Goal: Task Accomplishment & Management: Complete application form

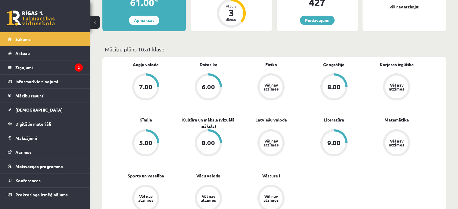
scroll to position [26, 0]
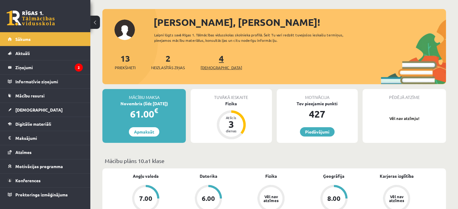
click at [212, 62] on link "4 Ieskaites" at bounding box center [222, 62] width 42 height 18
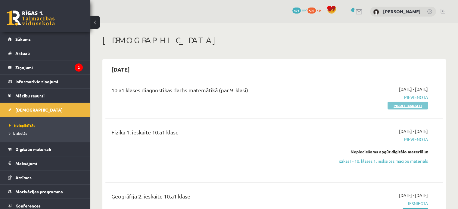
click at [392, 107] on link "Pildīt ieskaiti" at bounding box center [408, 106] width 40 height 8
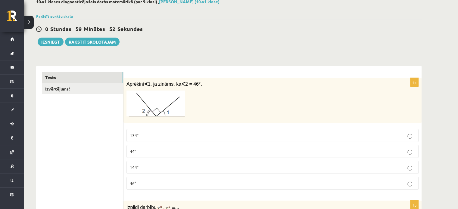
scroll to position [37, 0]
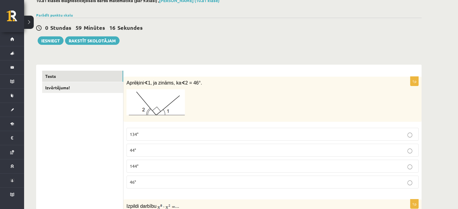
click at [135, 152] on span "44°" at bounding box center [133, 150] width 6 height 5
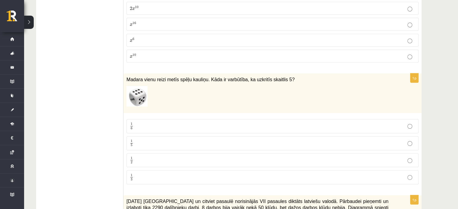
scroll to position [259, 0]
click at [150, 125] on p "1 6 1 6" at bounding box center [273, 126] width 286 height 8
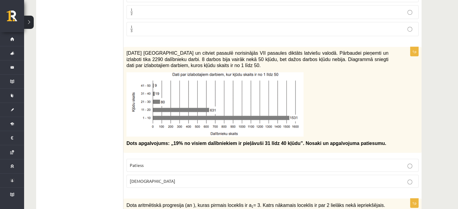
scroll to position [404, 0]
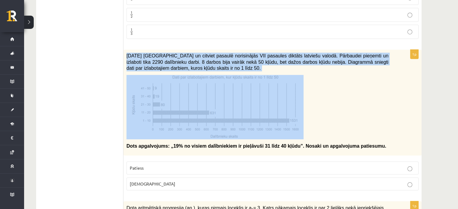
drag, startPoint x: 127, startPoint y: 53, endPoint x: 305, endPoint y: 135, distance: 196.5
click at [305, 135] on div "2021. gada 27. novembrī Latvijā un citviet pasaulē norisinājās VII pasaules dik…" at bounding box center [273, 103] width 298 height 106
copy div "2021. gada 27. novembrī Latvijā un citviet pasaulē norisinājās VII pasaules dik…"
click at [329, 112] on p at bounding box center [258, 107] width 262 height 64
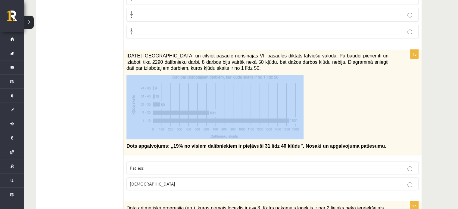
click at [329, 112] on p at bounding box center [258, 107] width 262 height 64
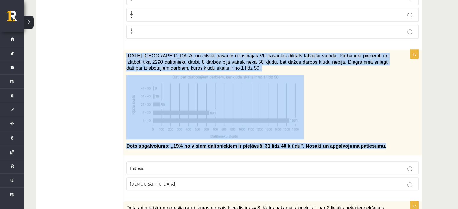
drag, startPoint x: 127, startPoint y: 53, endPoint x: 376, endPoint y: 149, distance: 266.7
click at [376, 149] on div "2021. gada 27. novembrī Latvijā un citviet pasaulē norisinājās VII pasaules dik…" at bounding box center [273, 103] width 298 height 106
copy div "2021. gada 27. novembrī Latvijā un citviet pasaulē norisinājās VII pasaules dik…"
click at [376, 149] on div "2021. gada 27. novembrī Latvijā un citviet pasaulē norisinājās VII pasaules dik…" at bounding box center [273, 103] width 298 height 106
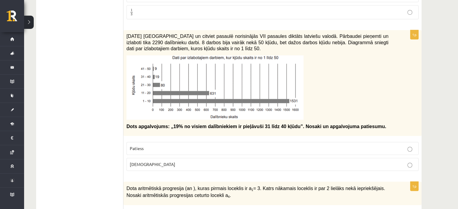
scroll to position [424, 0]
click at [163, 164] on p "Aplams" at bounding box center [273, 164] width 286 height 6
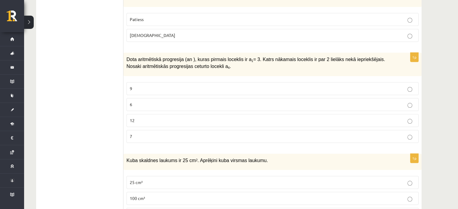
scroll to position [554, 0]
click at [177, 85] on p "9" at bounding box center [273, 88] width 286 height 6
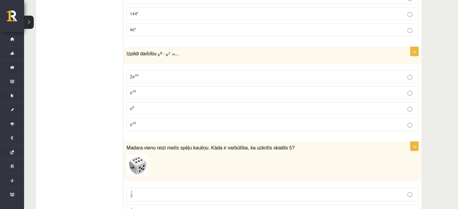
scroll to position [190, 0]
click at [143, 128] on label "x 10 x 10" at bounding box center [273, 124] width 292 height 13
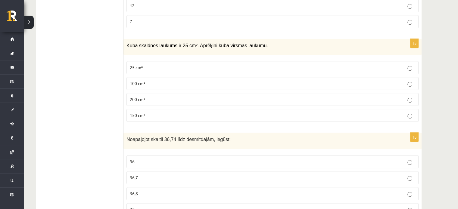
scroll to position [668, 0]
click at [165, 62] on label "25 cm²" at bounding box center [273, 68] width 292 height 13
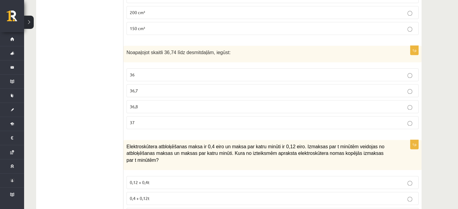
scroll to position [756, 0]
click at [170, 87] on p "36,7" at bounding box center [273, 90] width 286 height 6
drag, startPoint x: 126, startPoint y: 48, endPoint x: 236, endPoint y: 57, distance: 110.4
click at [236, 57] on div "Noapaļojot skaitli 36,74 līdz desmitdaļām, iegūst:" at bounding box center [273, 54] width 298 height 17
copy span "Noapaļojot skaitli 36,74 līdz desmitdaļām, iegūst:"
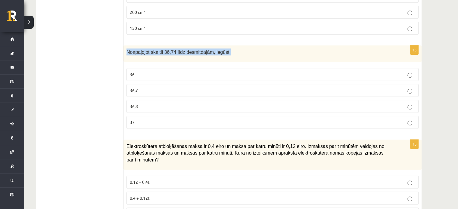
click at [236, 57] on div "Noapaļojot skaitli 36,74 līdz desmitdaļām, iegūst:" at bounding box center [273, 54] width 298 height 17
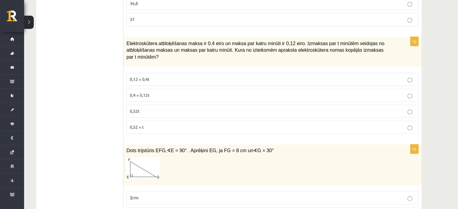
scroll to position [860, 0]
click at [162, 92] on p "0,4 + 0,12t" at bounding box center [273, 95] width 286 height 6
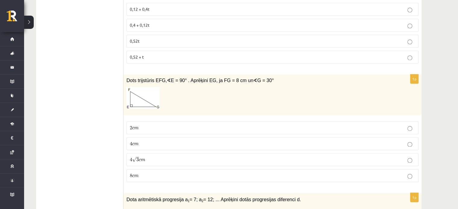
scroll to position [929, 0]
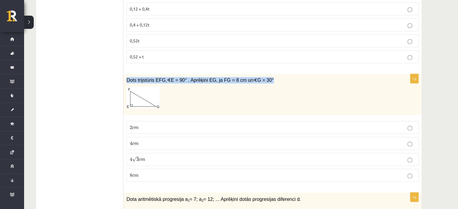
drag, startPoint x: 127, startPoint y: 67, endPoint x: 268, endPoint y: 73, distance: 141.5
click at [268, 74] on div "Dots trijstūris EFG, ∢ E = 90° . Aprēķini EG, ja FG = 8 cm un ∢ G = 30°" at bounding box center [273, 94] width 298 height 41
copy div "Dots trijstūris EFG, ∢ E = 90° . Aprēķini EG, ja FG = 8 cm un ∢ G = 30°"
click at [268, 74] on div "Dots trijstūris EFG, ∢ E = 90° . Aprēķini EG, ja FG = 8 cm un ∢ G = 30°" at bounding box center [273, 94] width 298 height 41
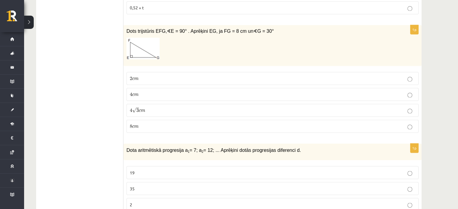
scroll to position [975, 0]
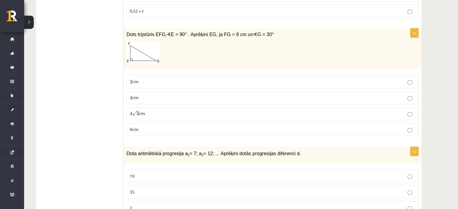
click at [145, 107] on label "4 √ 3 c m 4 3 c m" at bounding box center [273, 113] width 292 height 13
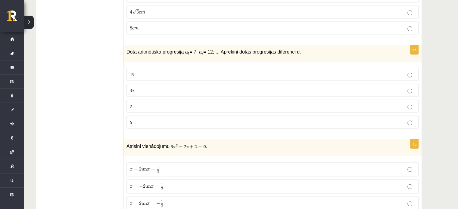
scroll to position [1076, 0]
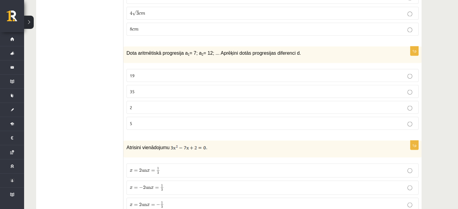
click at [176, 105] on fieldset "19 35 2 5" at bounding box center [273, 99] width 292 height 66
click at [173, 120] on p "5" at bounding box center [273, 123] width 286 height 6
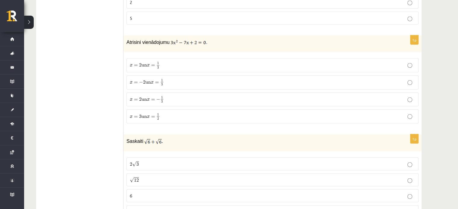
scroll to position [1184, 0]
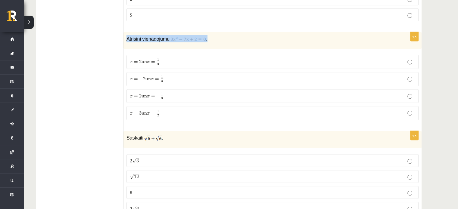
drag, startPoint x: 126, startPoint y: 27, endPoint x: 224, endPoint y: 25, distance: 98.0
click at [224, 32] on div "Atrisini vienādojumu ." at bounding box center [273, 40] width 298 height 17
copy p "Atrisini vienādojumu ."
click at [224, 35] on p "Atrisini vienādojumu ." at bounding box center [258, 38] width 262 height 7
click at [162, 90] on label "x = 2 un x = − 1 3 x = 2 un x = − 1 3" at bounding box center [273, 97] width 292 height 14
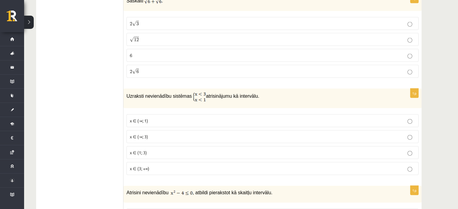
scroll to position [1322, 0]
click at [150, 149] on p "x ∈ (1; 3)" at bounding box center [273, 152] width 286 height 6
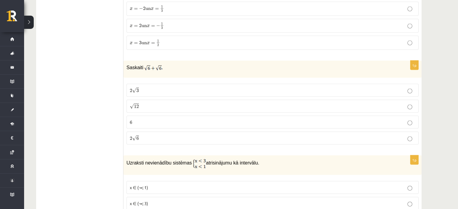
scroll to position [1256, 0]
click at [146, 134] on p "2 √ 6 2 6" at bounding box center [273, 137] width 286 height 6
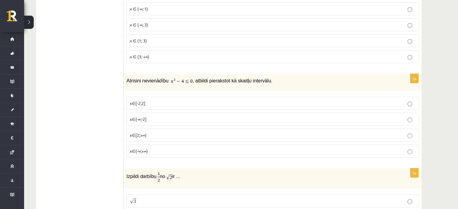
scroll to position [1434, 0]
click at [190, 116] on p "x∈(-∞;-2]" at bounding box center [273, 119] width 286 height 6
click at [180, 114] on fieldset "x∈[-2;2] x∈(-∞;-2] x∈[2;+∞) x∈(-∞;+∞)" at bounding box center [273, 127] width 292 height 66
click at [176, 132] on p "x∈[2;+∞)" at bounding box center [273, 135] width 286 height 6
click at [174, 113] on label "x∈(-∞;-2]" at bounding box center [273, 119] width 292 height 13
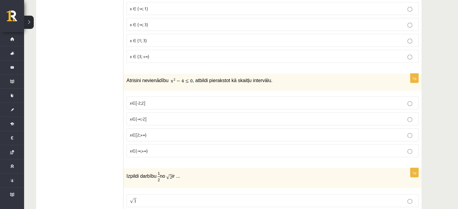
click at [171, 132] on p "x∈[2;+∞)" at bounding box center [273, 135] width 286 height 6
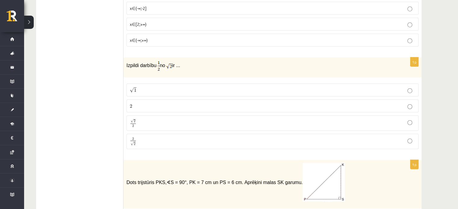
scroll to position [1546, 0]
click at [156, 118] on p "√ 2 2 2 2" at bounding box center [273, 122] width 286 height 9
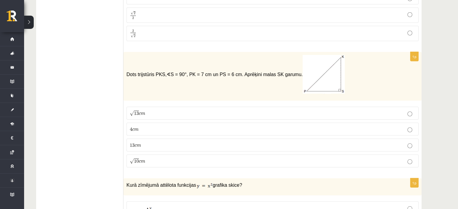
scroll to position [1655, 0]
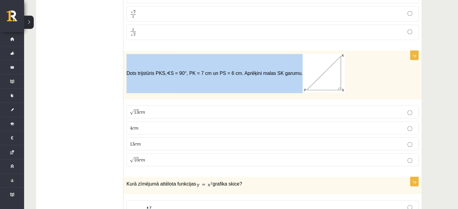
drag, startPoint x: 127, startPoint y: 58, endPoint x: 281, endPoint y: 58, distance: 154.6
click at [281, 71] on span "Dots trijstūris PKS, ∢ S = 90°, PK = 7 cm un PS = 6 cm. Aprēķini malas SK garum…" at bounding box center [236, 73] width 218 height 5
copy span "Dots trijstūris PKS, ∢ S = 90°, PK = 7 cm un PS = 6 cm. Aprēķini malas SK garum…"
click at [281, 71] on span "S = 90°, PK = 7 cm un PS = 6 cm. Aprēķini malas SK garumu." at bounding box center [258, 73] width 174 height 5
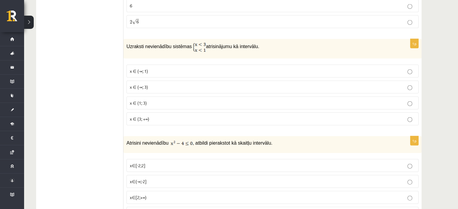
scroll to position [1372, 0]
click at [156, 84] on p "x ∈ (-∞; 3)" at bounding box center [273, 87] width 286 height 6
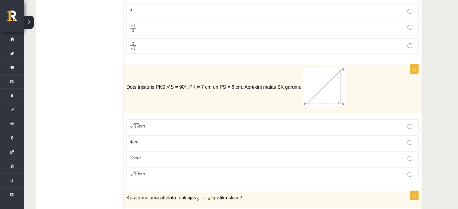
scroll to position [1641, 0]
click at [152, 122] on p "√ 13 c m 13 c m" at bounding box center [273, 125] width 286 height 6
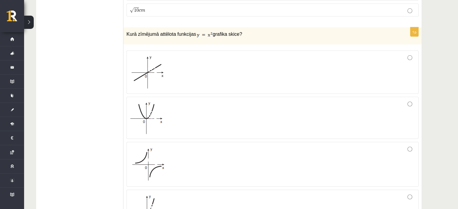
scroll to position [1805, 0]
click at [173, 104] on div at bounding box center [273, 118] width 286 height 36
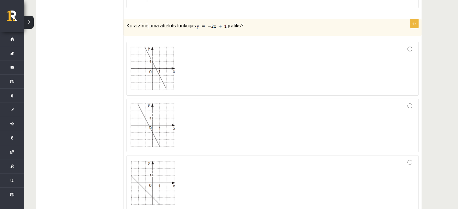
scroll to position [2031, 0]
click at [163, 62] on img at bounding box center [152, 69] width 45 height 44
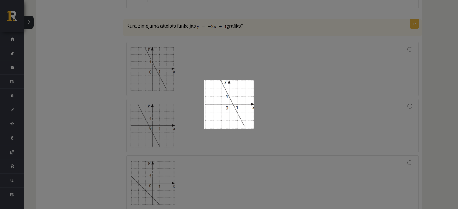
click at [166, 61] on div at bounding box center [229, 104] width 458 height 209
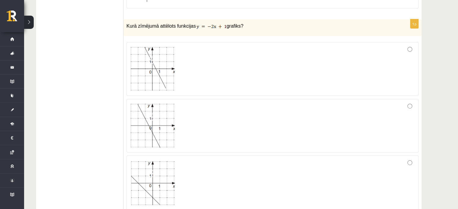
click at [256, 47] on div at bounding box center [273, 69] width 286 height 47
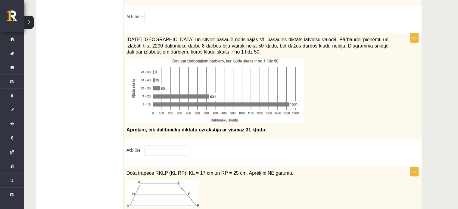
scroll to position [3099, 0]
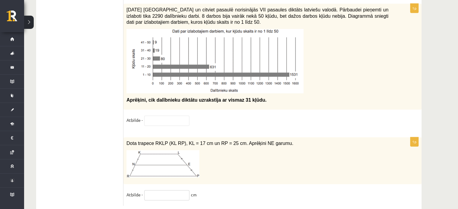
click at [154, 190] on input "text" at bounding box center [166, 195] width 45 height 10
type input "**"
click at [252, 172] on div "1p Dota trapece RKLP (KL RP), KL = 17 cm un RP = 25 cm. Aprēķini NE garumu. Atb…" at bounding box center [273, 171] width 298 height 69
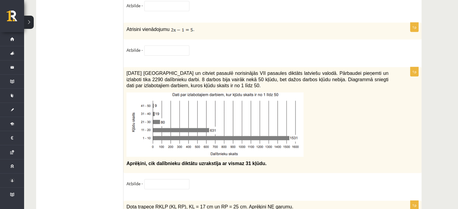
scroll to position [3035, 0]
click at [170, 179] on input "text" at bounding box center [166, 184] width 45 height 10
type input "****"
click at [245, 179] on fieldset "Atbilde - ****" at bounding box center [273, 185] width 292 height 13
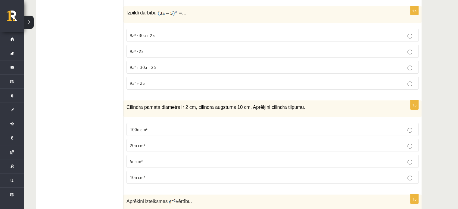
scroll to position [2303, 0]
click at [130, 123] on label "100π cm³" at bounding box center [273, 129] width 292 height 13
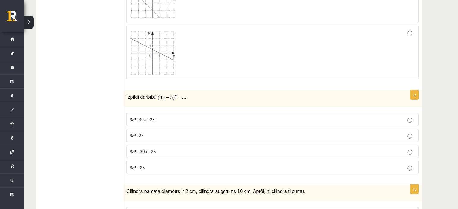
scroll to position [2218, 0]
click at [182, 146] on label "9a² + 30a + 25" at bounding box center [273, 152] width 292 height 13
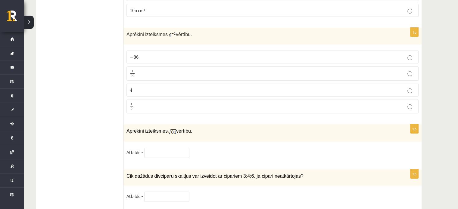
scroll to position [2444, 0]
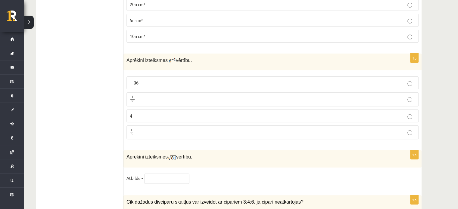
click at [132, 96] on span "1" at bounding box center [133, 97] width 2 height 3
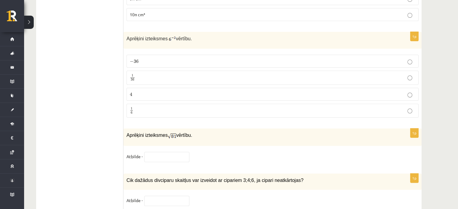
scroll to position [2521, 0]
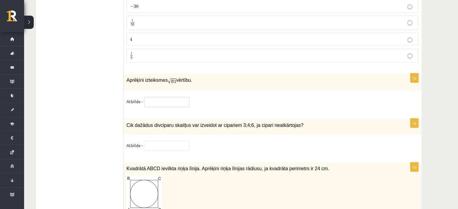
click at [179, 97] on input "text" at bounding box center [166, 102] width 45 height 10
type input "*"
click at [153, 141] on input "text" at bounding box center [166, 146] width 45 height 10
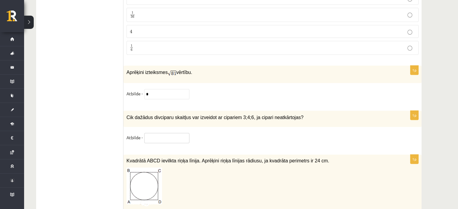
scroll to position [2529, 0]
drag, startPoint x: 123, startPoint y: 98, endPoint x: 294, endPoint y: 102, distance: 171.5
click at [294, 114] on p "Cik dažādus divciparu skaitļus var izveidot ar cipariem 3;4;6, ja cipari neatkā…" at bounding box center [258, 117] width 262 height 7
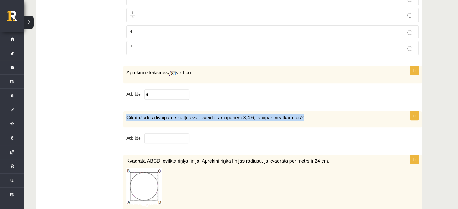
drag, startPoint x: 127, startPoint y: 97, endPoint x: 299, endPoint y: 100, distance: 171.8
click at [299, 114] on p "Cik dažādus divciparu skaitļus var izveidot ar cipariem 3;4;6, ja cipari neatkā…" at bounding box center [258, 117] width 262 height 7
copy span "Cik dažādus divciparu skaitļus var izveidot ar cipariem 3;4;6, ja cipari neatkā…"
click at [299, 114] on p "Cik dažādus divciparu skaitļus var izveidot ar cipariem 3;4;6, ja cipari neatkā…" at bounding box center [258, 117] width 262 height 7
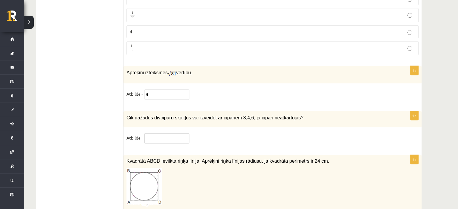
click at [162, 134] on input "text" at bounding box center [166, 139] width 45 height 10
type input "*"
click at [265, 159] on span "Kvadrātā ABCD ievilkta riņķa līnija. Aprēķini riņķa līnijas rādiusu, ja kvadrāt…" at bounding box center [228, 161] width 203 height 5
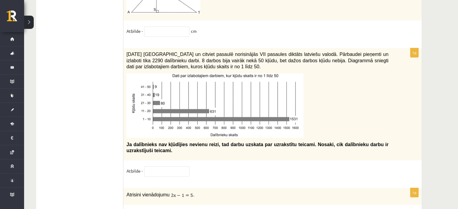
scroll to position [2870, 0]
click at [178, 166] on input "text" at bounding box center [166, 171] width 45 height 10
type input "**"
click at [206, 166] on fieldset "Atbilde - **" at bounding box center [273, 172] width 292 height 13
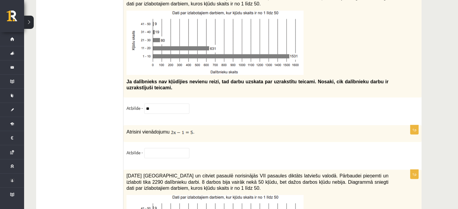
scroll to position [2934, 0]
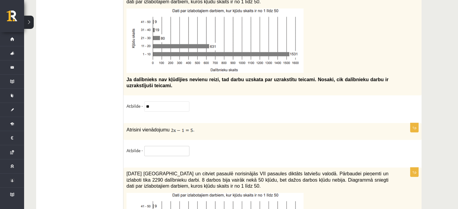
click at [162, 146] on input "text" at bounding box center [166, 151] width 45 height 10
type input "***"
click at [220, 146] on fieldset "Atbilde - ***" at bounding box center [273, 152] width 292 height 13
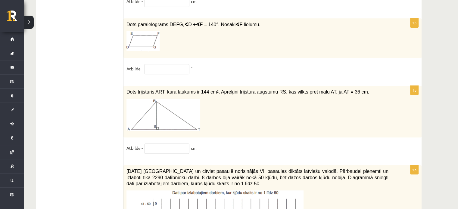
scroll to position [2752, 0]
click at [159, 143] on input "text" at bounding box center [166, 148] width 45 height 10
click at [241, 120] on div "1p Dots trijstūris ART, kura laukums ir 144 cm 2 . Aprēķini trijstūra augstumu …" at bounding box center [273, 123] width 298 height 74
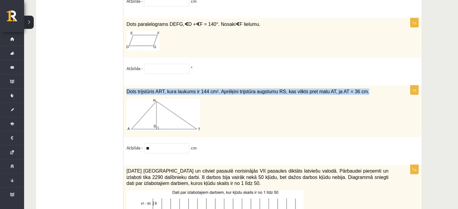
drag, startPoint x: 127, startPoint y: 73, endPoint x: 347, endPoint y: 74, distance: 220.0
click at [347, 89] on p "Dots trijstūris ART, kura laukums ir 144 cm 2 . Aprēķini trijstūra augstumu RS,…" at bounding box center [258, 92] width 262 height 6
copy span "Dots trijstūris ART, kura laukums ir 144 cm 2 . Aprēķini trijstūra augstumu RS,…"
click at [347, 89] on p "Dots trijstūris ART, kura laukums ir 144 cm 2 . Aprēķini trijstūra augstumu RS,…" at bounding box center [258, 92] width 262 height 6
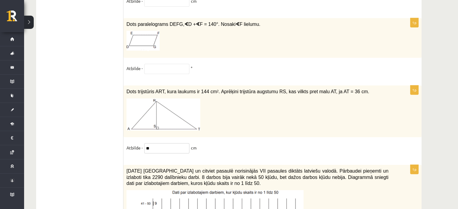
click at [158, 143] on input "**" at bounding box center [166, 148] width 45 height 10
type input "*"
click at [215, 143] on fieldset "Atbilde - * cm" at bounding box center [273, 149] width 292 height 13
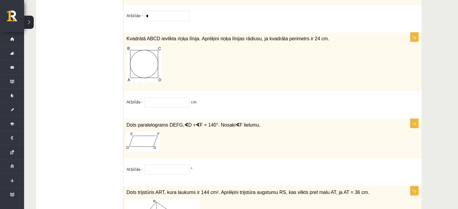
scroll to position [2640, 0]
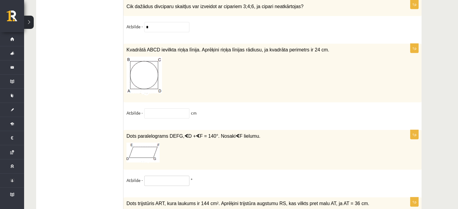
click at [164, 176] on input "text" at bounding box center [166, 181] width 45 height 10
type input "**"
click at [222, 176] on fieldset "Atbilde - ** °" at bounding box center [273, 182] width 292 height 13
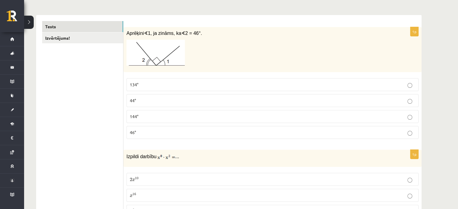
scroll to position [0, 0]
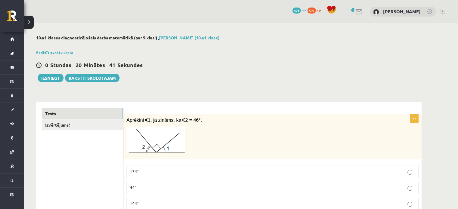
click at [80, 126] on link "Izvērtējums!" at bounding box center [82, 125] width 81 height 11
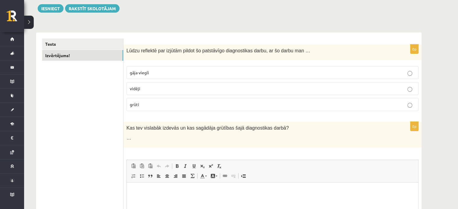
click at [149, 93] on label "vidēji" at bounding box center [273, 88] width 292 height 13
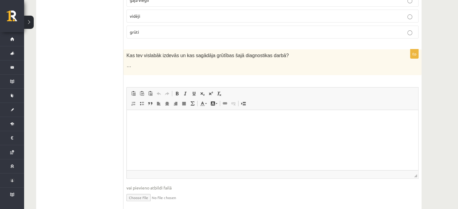
scroll to position [143, 0]
click at [189, 128] on html at bounding box center [273, 118] width 292 height 18
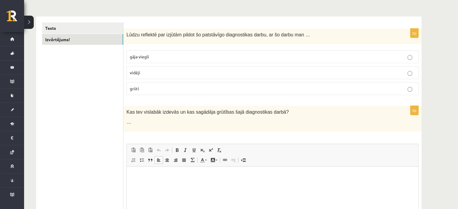
scroll to position [66, 0]
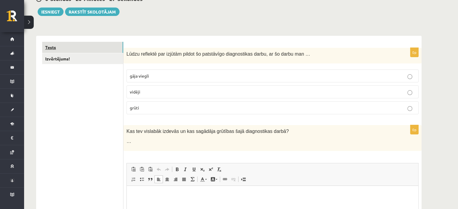
click at [54, 47] on link "Tests" at bounding box center [82, 47] width 81 height 11
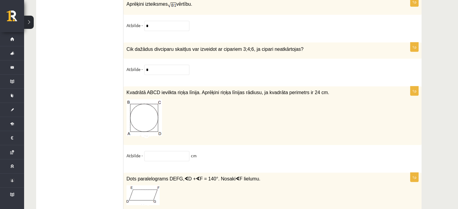
scroll to position [2598, 0]
click at [161, 151] on input "text" at bounding box center [166, 156] width 45 height 10
type input "*"
click at [222, 131] on div "1p Kvadrātā ABCD ievilkta riņķa līnija. Aprēķini riņķa līnijas rādiusu, ja kvad…" at bounding box center [273, 126] width 298 height 80
click at [170, 151] on input "*" at bounding box center [166, 156] width 45 height 10
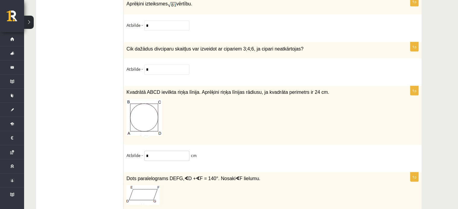
type input "*"
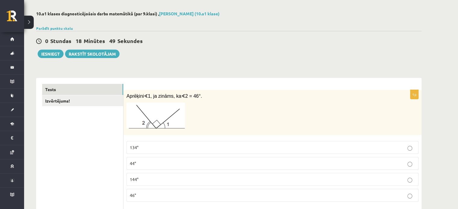
scroll to position [0, 0]
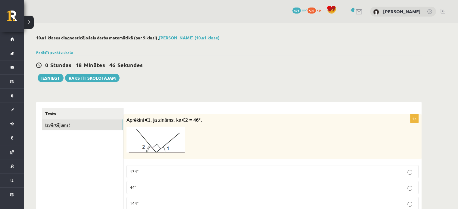
click at [96, 126] on link "Izvērtējums!" at bounding box center [82, 125] width 81 height 11
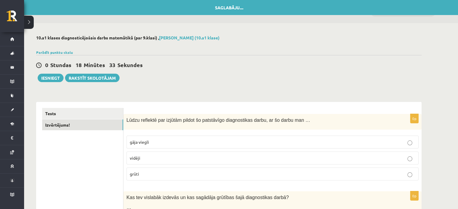
scroll to position [132, 0]
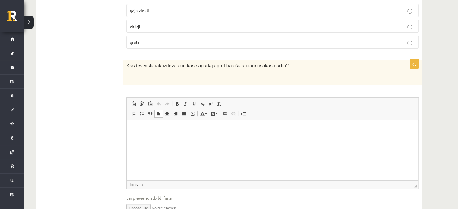
click at [205, 134] on html at bounding box center [273, 129] width 292 height 18
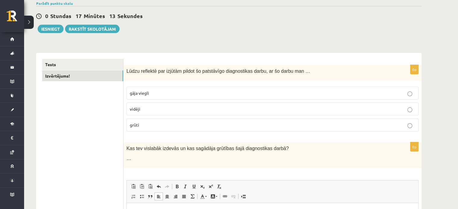
scroll to position [49, 0]
click at [79, 78] on link "Izvērtējums!" at bounding box center [82, 75] width 81 height 11
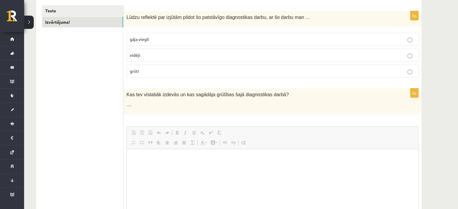
scroll to position [0, 0]
click at [184, 157] on p "Bagātinātā teksta redaktors, wiswyg-editor-user-answer-47433926701520" at bounding box center [273, 158] width 280 height 6
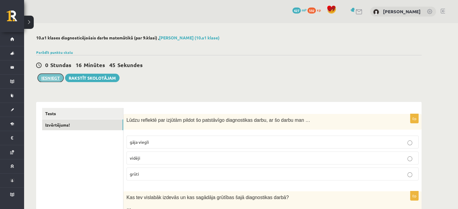
click at [57, 78] on button "Iesniegt" at bounding box center [51, 78] width 26 height 8
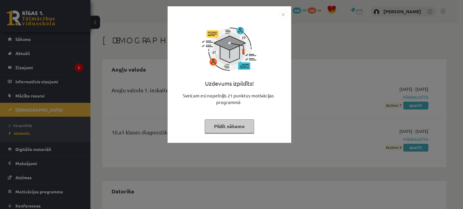
click at [219, 129] on button "Pildīt nākamo" at bounding box center [229, 127] width 49 height 14
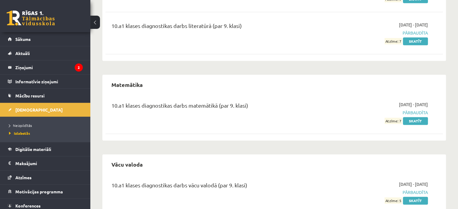
scroll to position [947, 0]
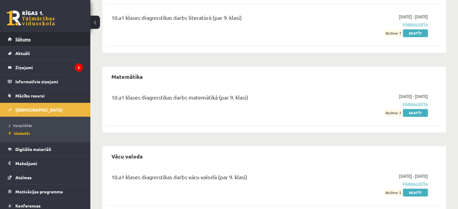
click at [42, 45] on link "Sākums" at bounding box center [45, 39] width 75 height 14
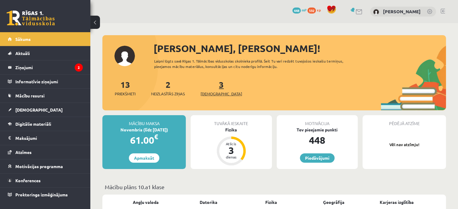
click at [213, 86] on link "3 Ieskaites" at bounding box center [222, 88] width 42 height 18
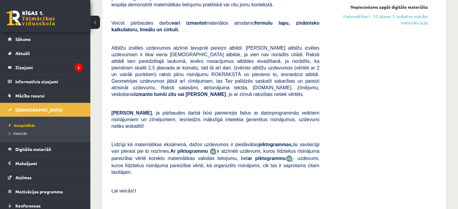
scroll to position [209, 0]
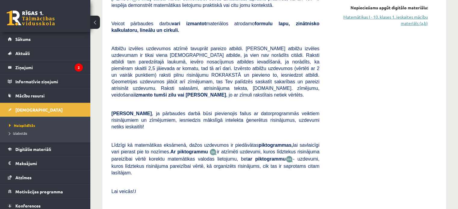
click at [417, 25] on link "Matemātikas I - 10. klases 1. ieskaites mācību materiāls (a,b)" at bounding box center [378, 20] width 99 height 13
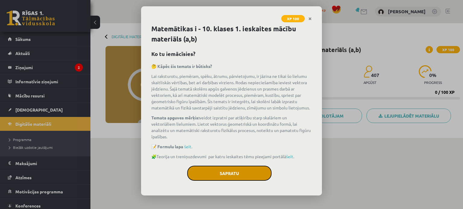
click at [247, 173] on button "Sapratu" at bounding box center [229, 173] width 84 height 15
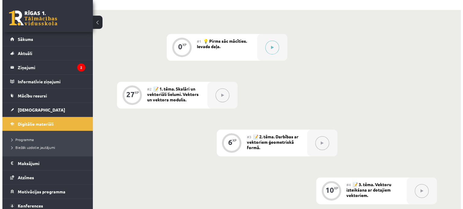
scroll to position [128, 0]
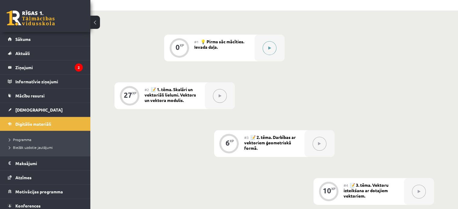
click at [269, 49] on icon at bounding box center [270, 48] width 3 height 4
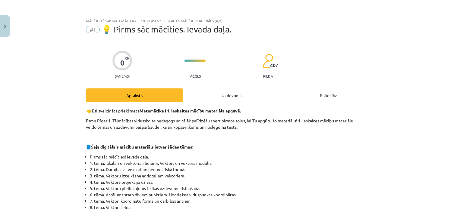
click at [229, 96] on div "Uzdevums" at bounding box center [231, 96] width 97 height 14
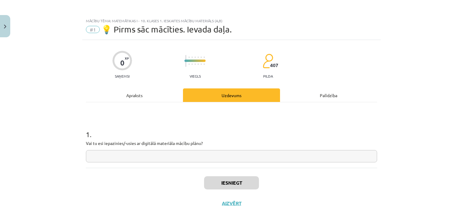
scroll to position [15, 0]
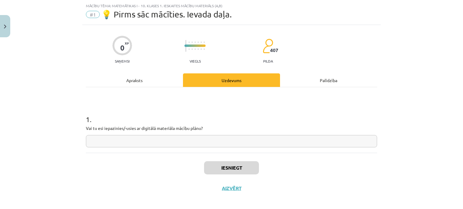
click at [166, 149] on div "1 . Vai tu esi iepazinies/-usies ar digitālā materiāla mācību plānu?" at bounding box center [231, 120] width 291 height 66
click at [162, 146] on input "text" at bounding box center [231, 141] width 291 height 12
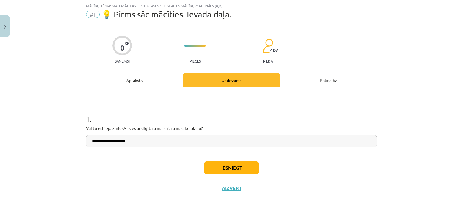
click at [100, 141] on input "**********" at bounding box center [231, 141] width 291 height 12
click at [133, 142] on input "**********" at bounding box center [231, 141] width 291 height 12
type input "**********"
click at [207, 168] on button "Iesniegt" at bounding box center [231, 168] width 55 height 13
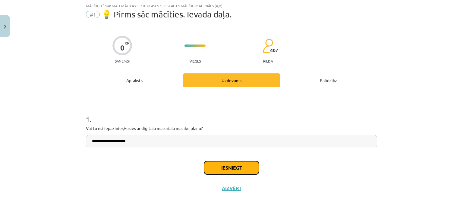
click at [207, 168] on button "Iesniegt" at bounding box center [231, 168] width 55 height 13
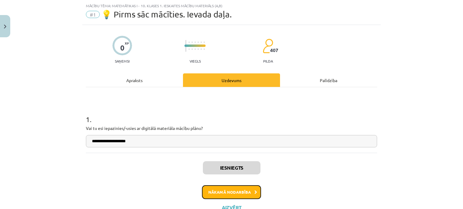
click at [234, 192] on button "Nākamā nodarbība" at bounding box center [231, 193] width 59 height 14
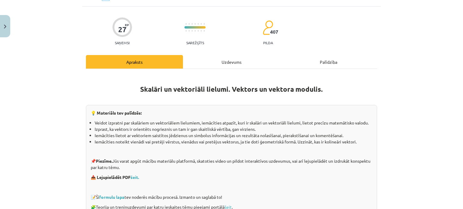
scroll to position [0, 0]
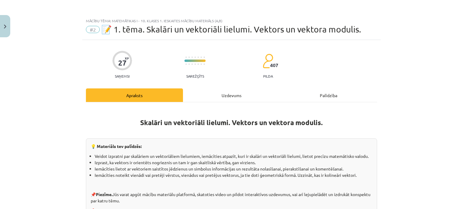
click at [224, 89] on div "Uzdevums" at bounding box center [231, 96] width 97 height 14
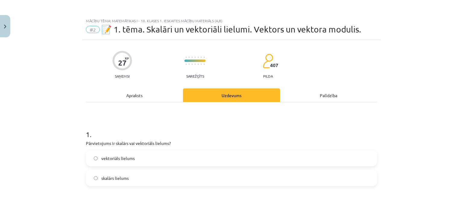
click at [154, 96] on div "Apraksts" at bounding box center [134, 96] width 97 height 14
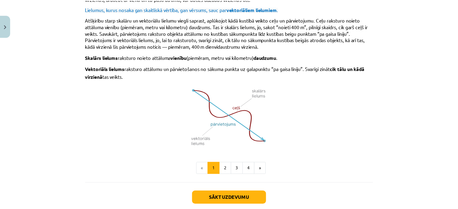
scroll to position [409, 0]
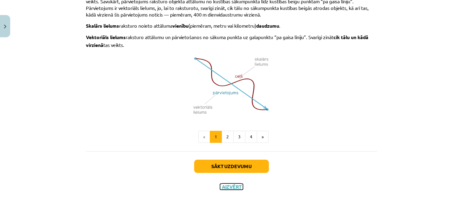
click at [223, 184] on button "Aizvērt" at bounding box center [231, 187] width 23 height 6
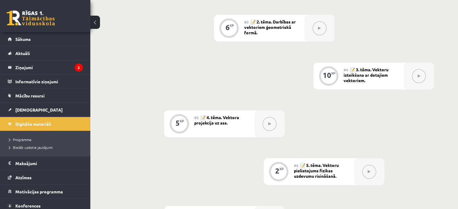
scroll to position [116, 0]
